Goal: Task Accomplishment & Management: Use online tool/utility

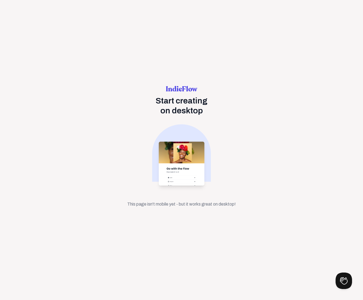
click at [191, 204] on div "This page isn't mobile yet - but it works great on desktop!" at bounding box center [181, 204] width 109 height 7
click at [176, 185] on img at bounding box center [181, 158] width 59 height 68
click at [213, 221] on div "Start creating on desktop This page isn't mobile yet - but it works great on de…" at bounding box center [181, 150] width 363 height 300
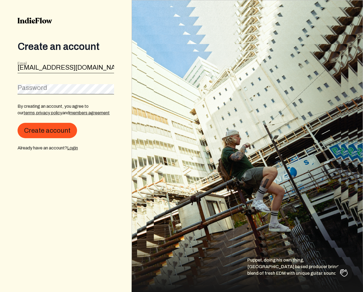
click at [38, 88] on label "Password" at bounding box center [33, 87] width 30 height 9
click at [46, 131] on button "Create account" at bounding box center [47, 130] width 59 height 15
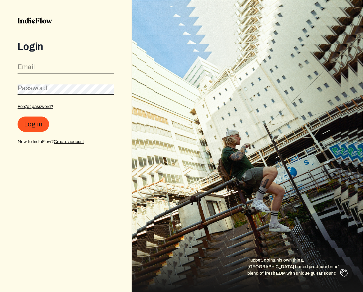
type input "[EMAIL_ADDRESS][DOMAIN_NAME]"
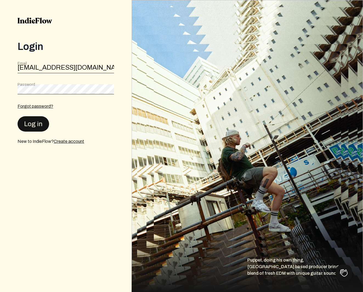
click at [37, 120] on button "Log in" at bounding box center [34, 123] width 32 height 15
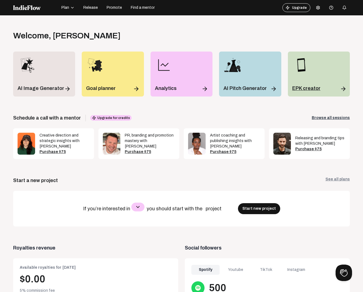
click at [324, 65] on div "EPK creator" at bounding box center [319, 74] width 62 height 45
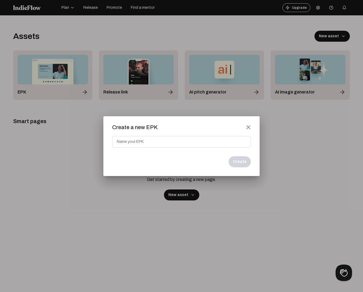
click at [95, 155] on div at bounding box center [181, 146] width 363 height 292
